Goal: Check status: Check status

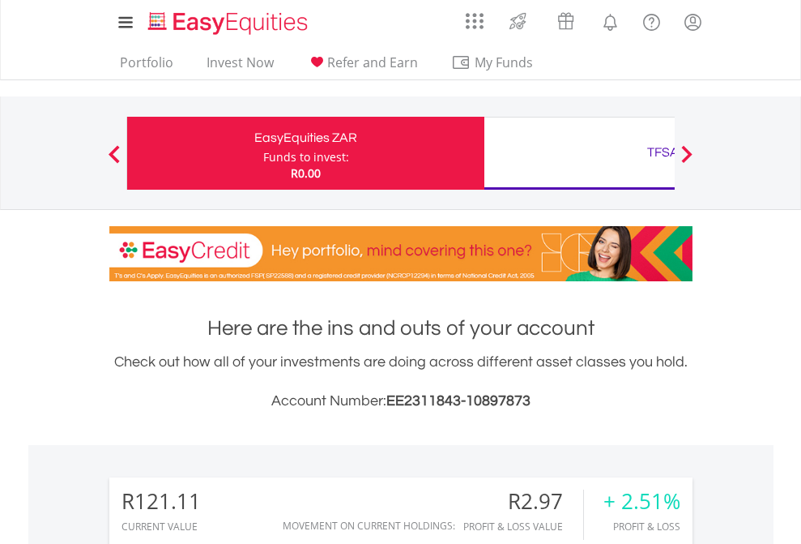
scroll to position [156, 254]
click at [263, 153] on div "Funds to invest:" at bounding box center [306, 157] width 86 height 16
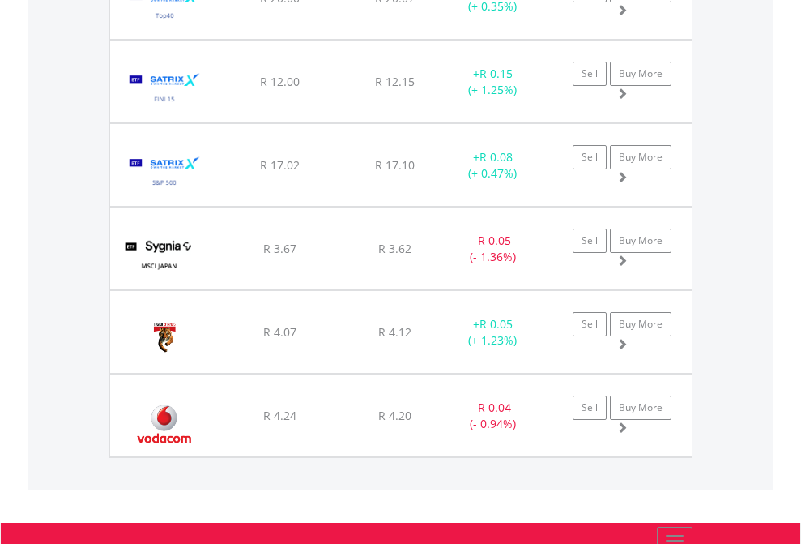
scroll to position [156, 254]
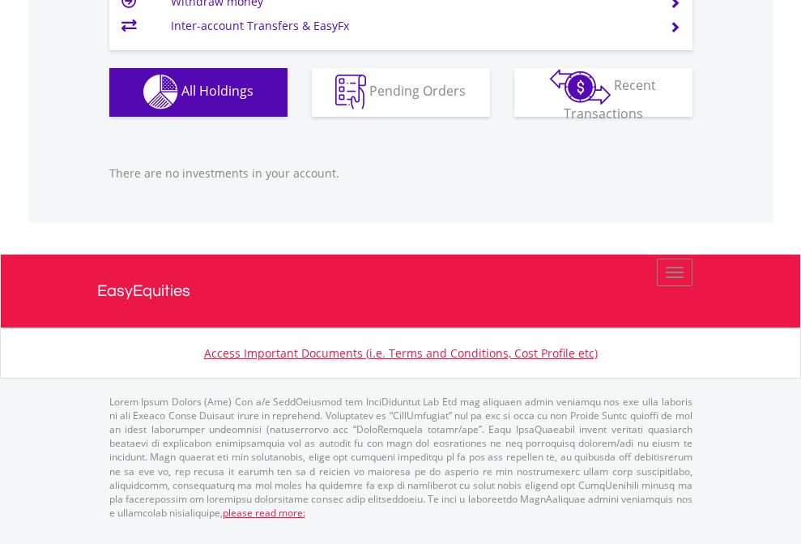
scroll to position [156, 254]
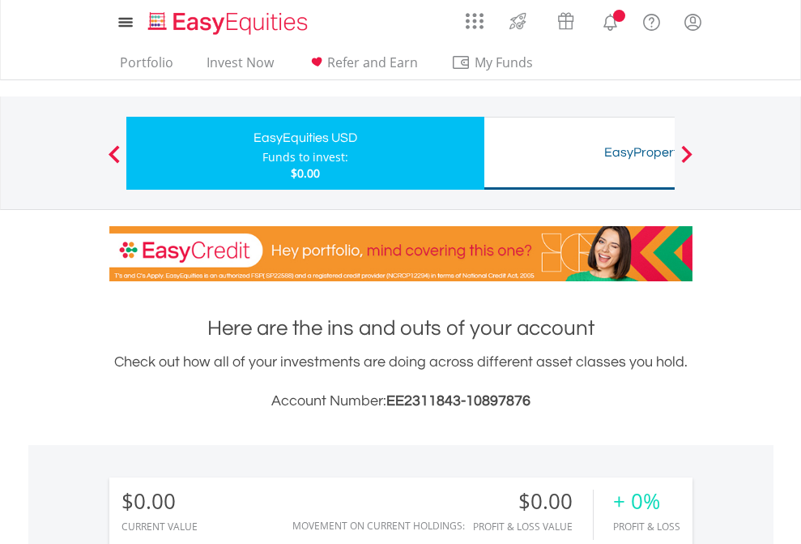
scroll to position [1204, 0]
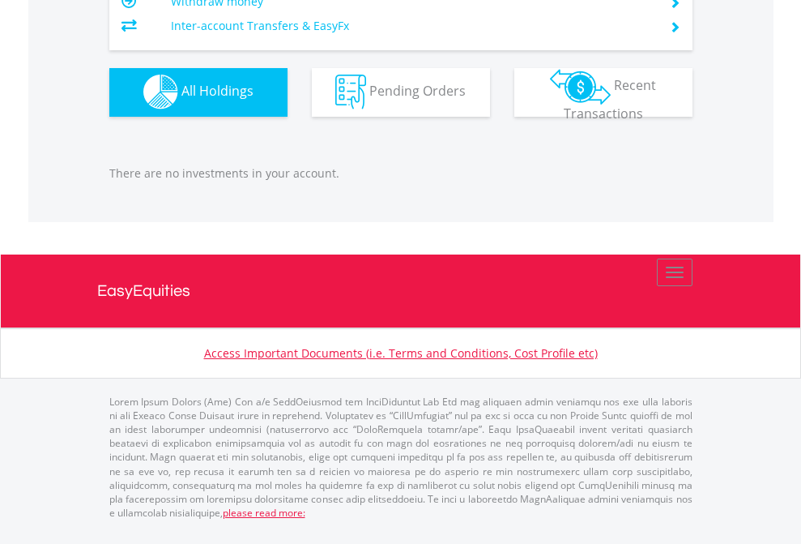
scroll to position [1604, 0]
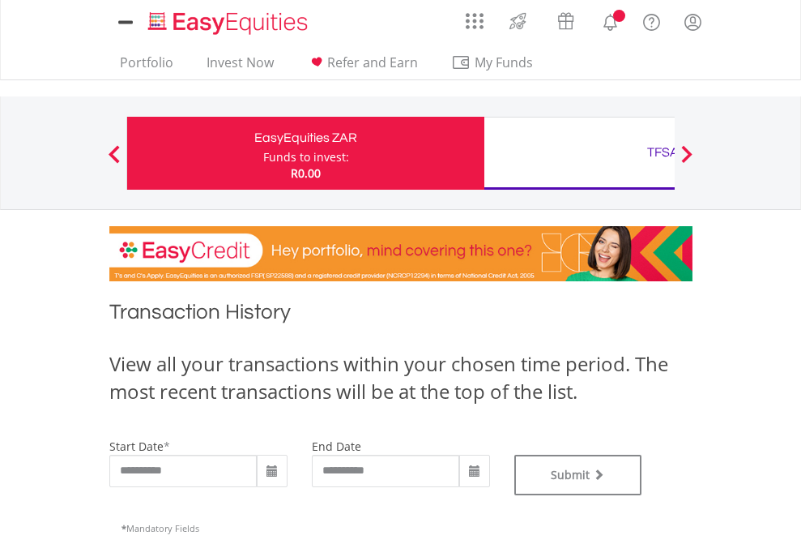
type input "**********"
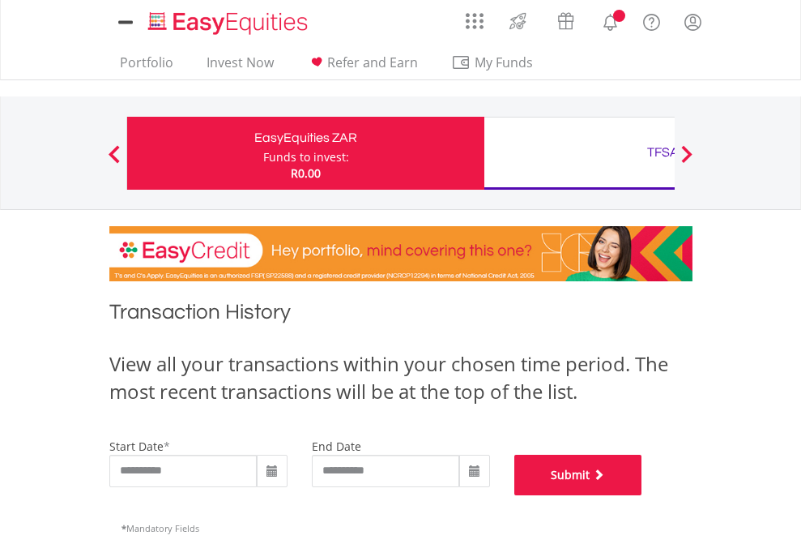
click at [642, 495] on button "Submit" at bounding box center [578, 475] width 128 height 41
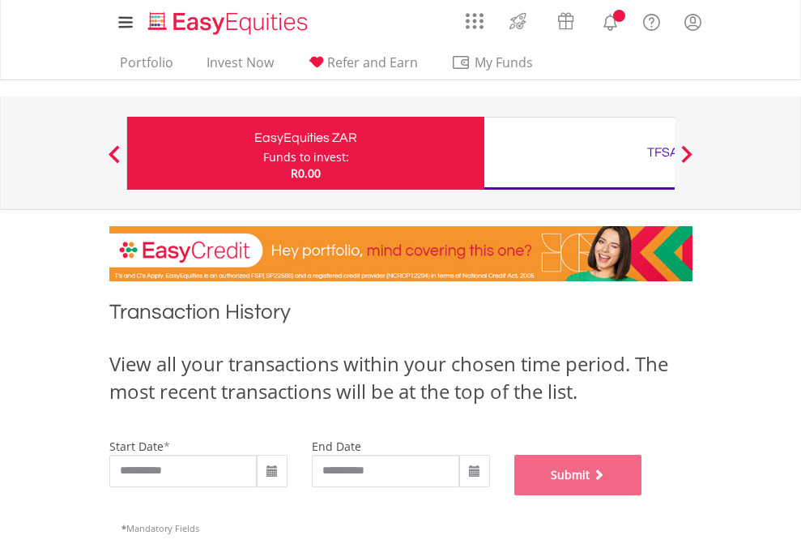
scroll to position [657, 0]
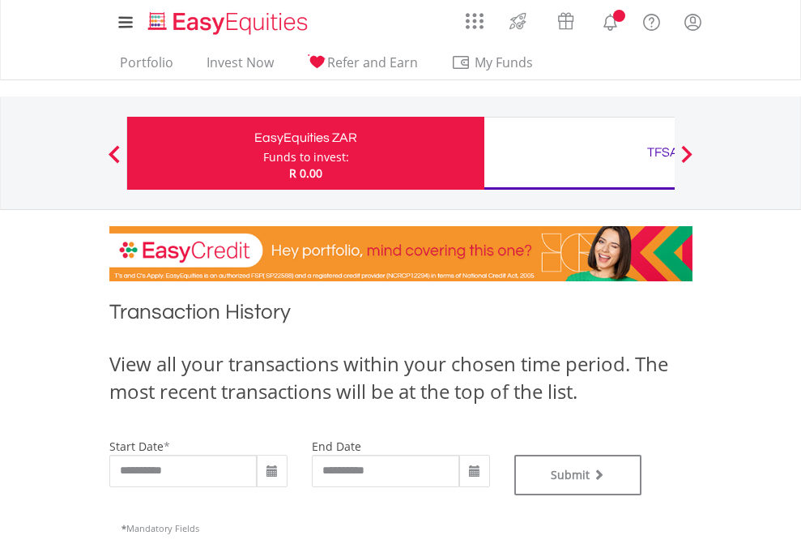
click at [579, 153] on div "TFSA" at bounding box center [663, 152] width 338 height 23
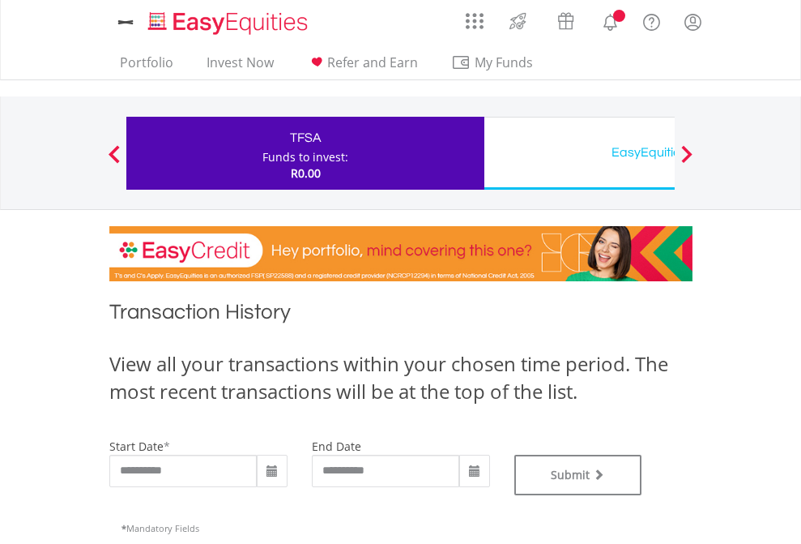
type input "**********"
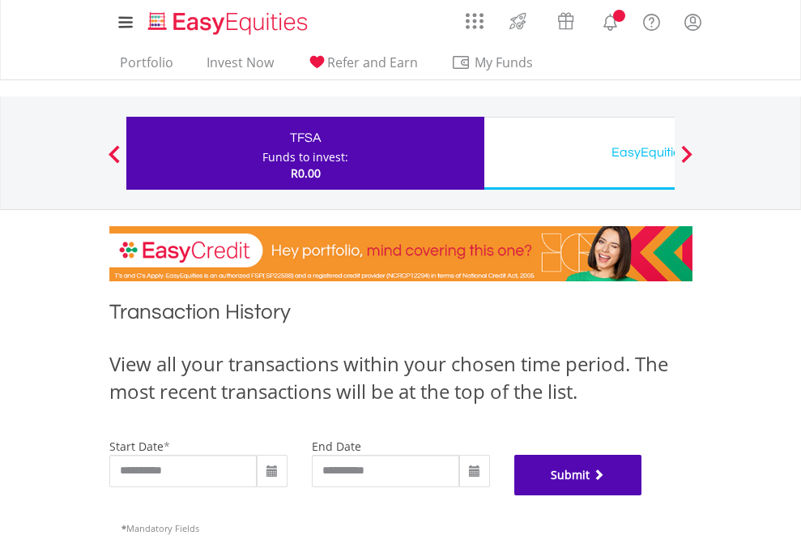
click at [642, 495] on button "Submit" at bounding box center [578, 475] width 128 height 41
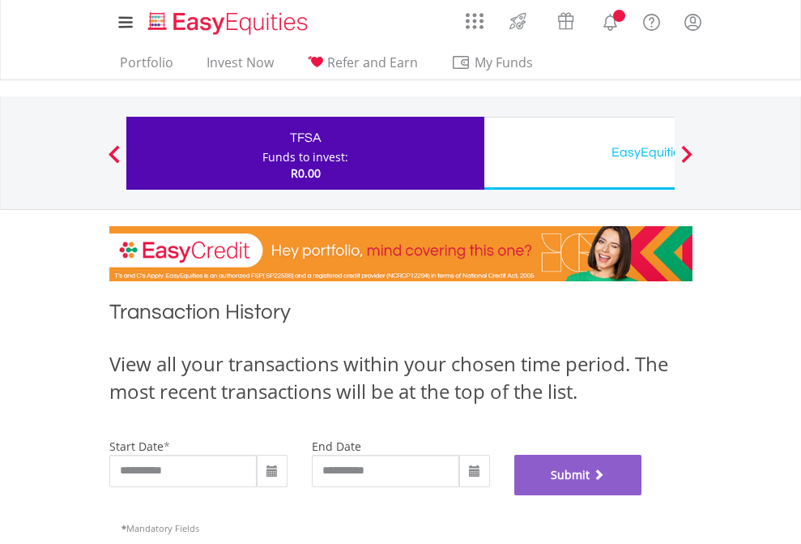
scroll to position [657, 0]
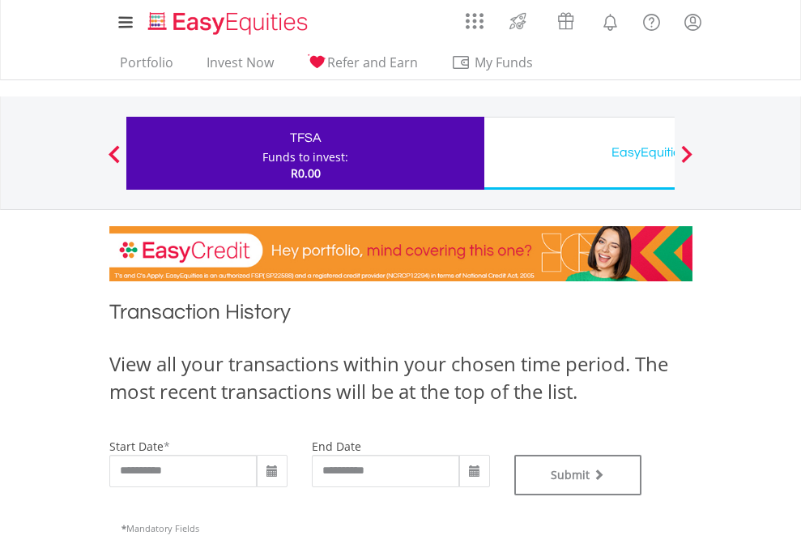
click at [579, 153] on div "EasyEquities USD" at bounding box center [663, 152] width 338 height 23
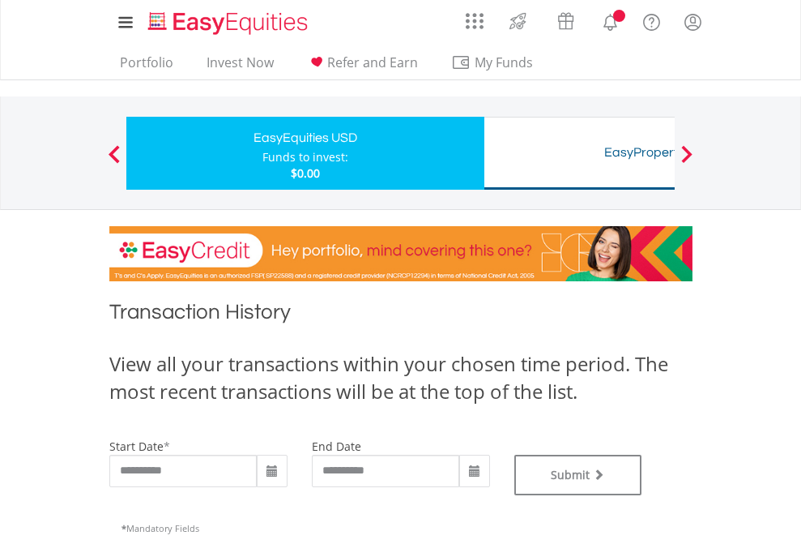
type input "**********"
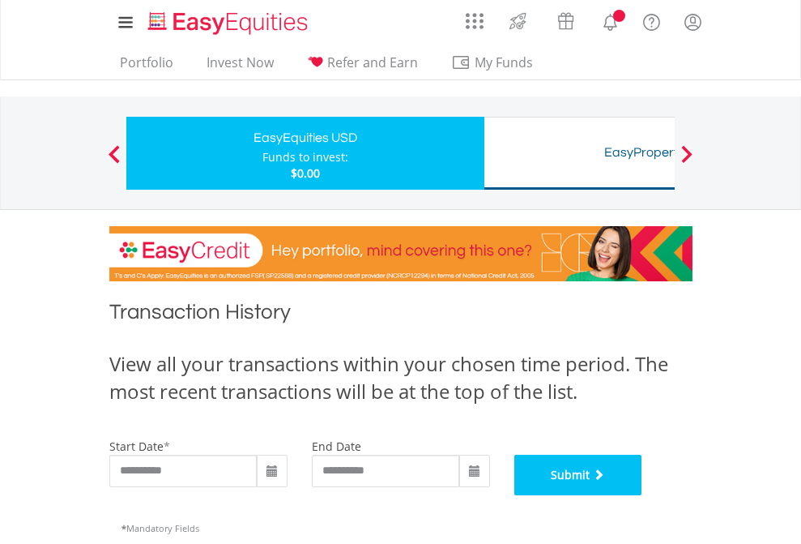
click at [642, 495] on button "Submit" at bounding box center [578, 475] width 128 height 41
